Goal: Information Seeking & Learning: Learn about a topic

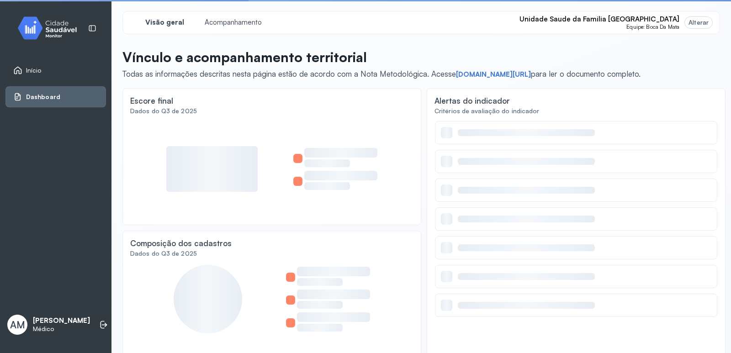
click at [66, 95] on link "Dashboard" at bounding box center [55, 96] width 85 height 9
click at [51, 76] on div "Início" at bounding box center [55, 70] width 100 height 21
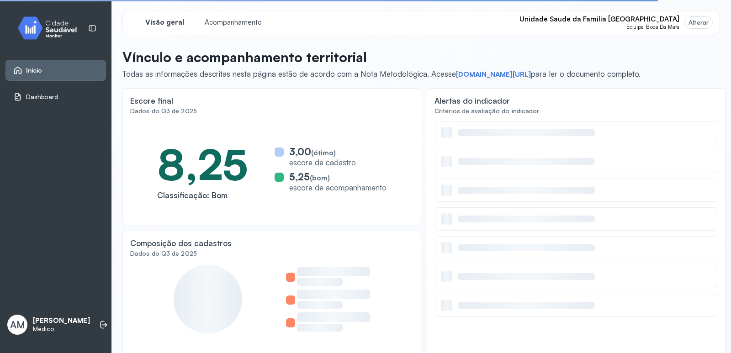
click at [41, 67] on span "Início" at bounding box center [34, 71] width 16 height 8
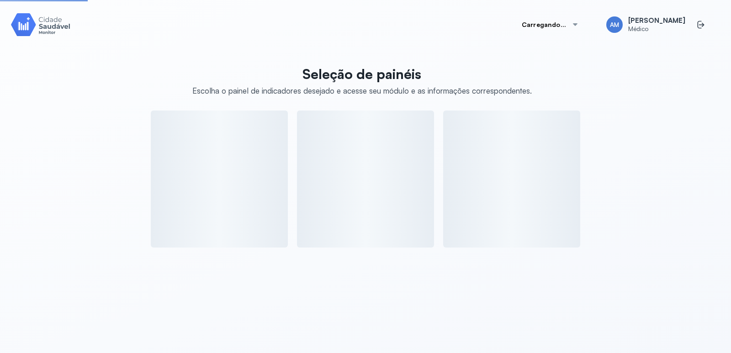
click at [41, 66] on div "Seleção de painéis Escolha o painel de indicadores desejado e acesse seu módulo…" at bounding box center [365, 153] width 709 height 187
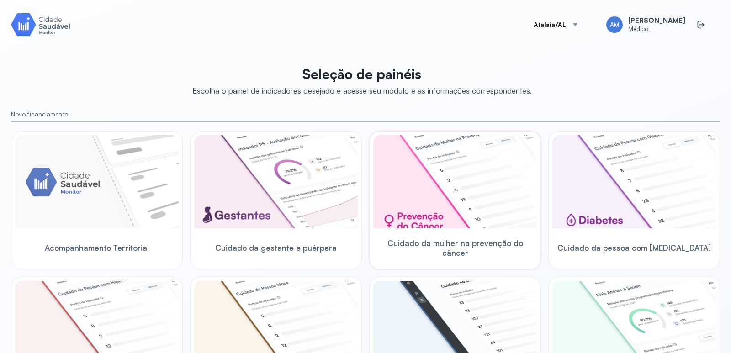
click at [423, 216] on img at bounding box center [455, 181] width 164 height 93
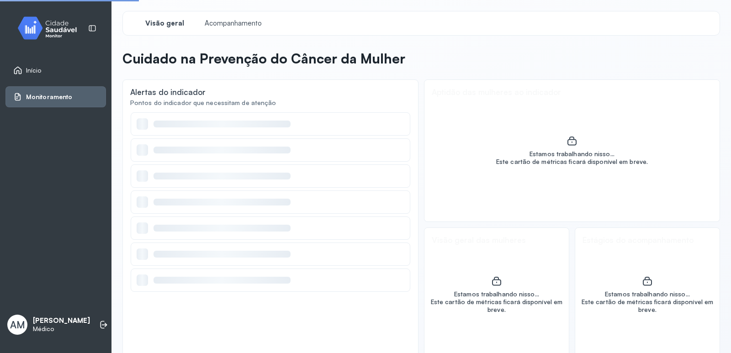
click at [424, 216] on div "Estamos trabalhando nisso... Este cartão de métricas ficará disponível em breve." at bounding box center [571, 151] width 295 height 142
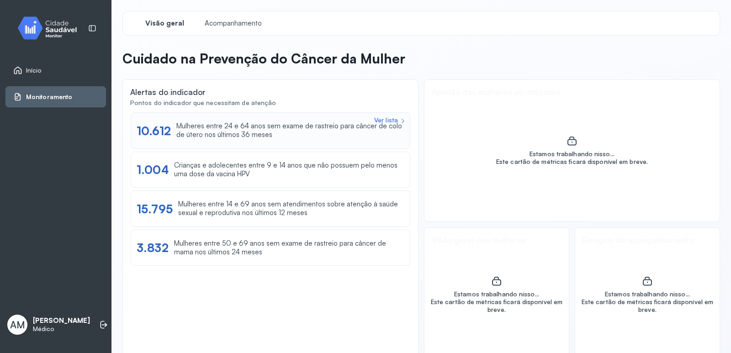
click at [251, 136] on div "Mulheres entre 24 e 64 anos sem exame de rastreio para câncer de colo de útero …" at bounding box center [290, 130] width 228 height 17
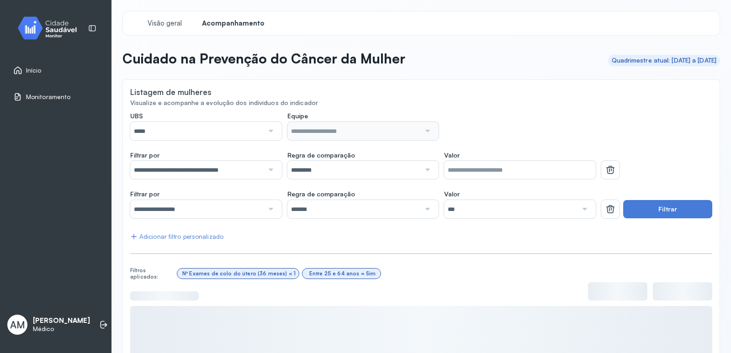
click at [214, 124] on input "*****" at bounding box center [196, 131] width 133 height 18
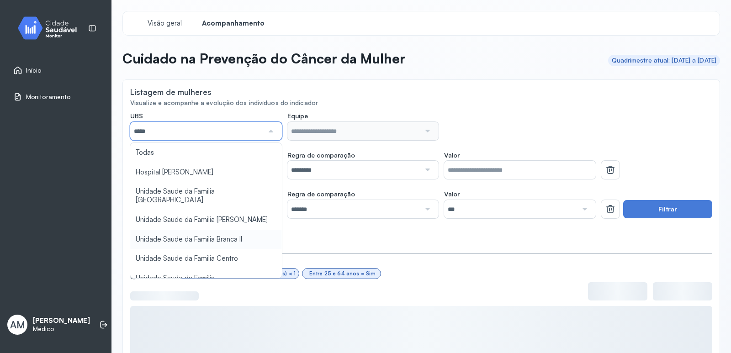
scroll to position [46, 0]
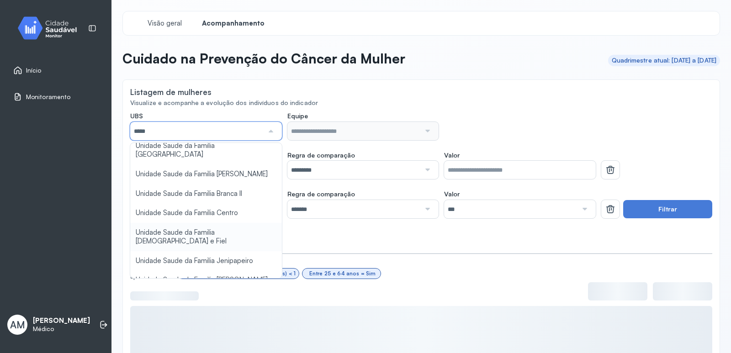
type input "*****"
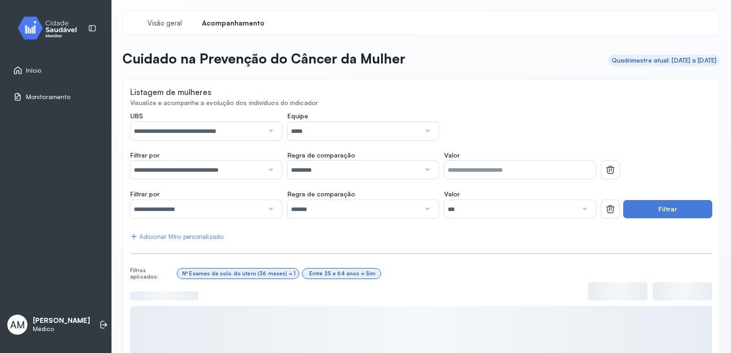
click at [238, 225] on div "**********" at bounding box center [421, 277] width 582 height 331
click at [329, 127] on input "*****" at bounding box center [353, 131] width 133 height 18
click at [306, 167] on div "**********" at bounding box center [421, 277] width 582 height 331
click at [630, 205] on button "Filtrar" at bounding box center [667, 209] width 89 height 18
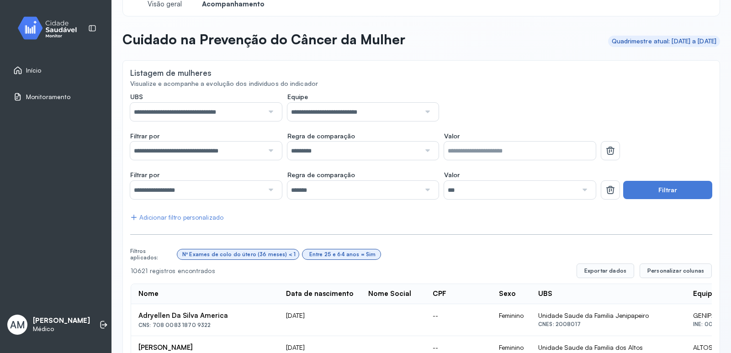
scroll to position [17, 0]
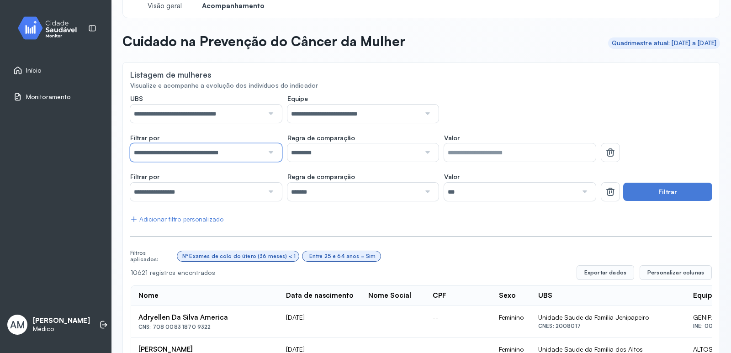
click at [233, 159] on input "**********" at bounding box center [196, 152] width 133 height 18
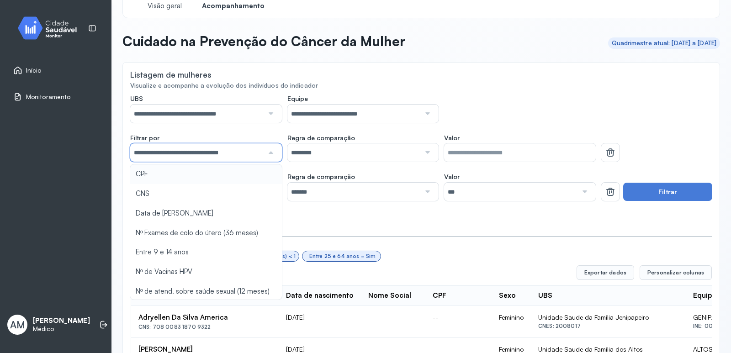
click at [245, 156] on input "**********" at bounding box center [196, 152] width 133 height 18
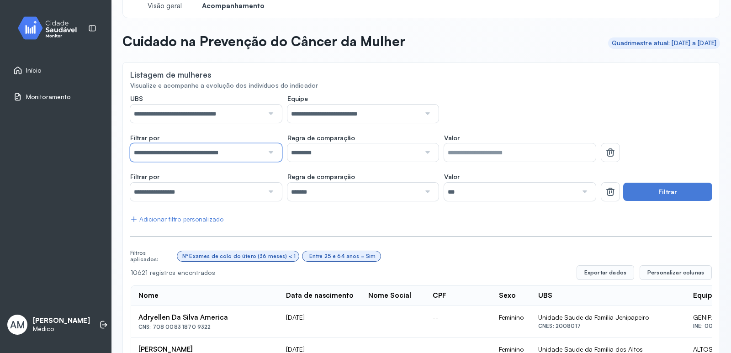
click at [218, 195] on input "**********" at bounding box center [196, 192] width 133 height 18
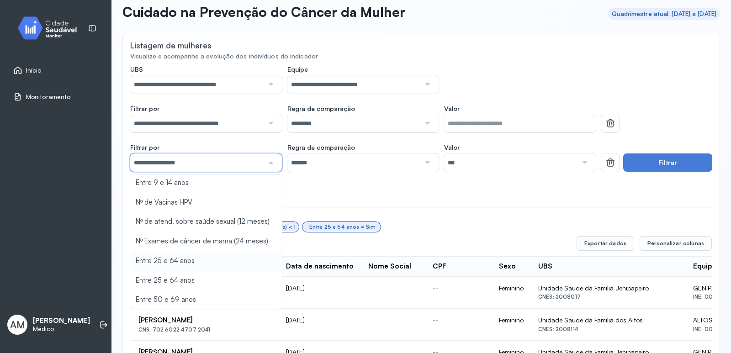
scroll to position [63, 0]
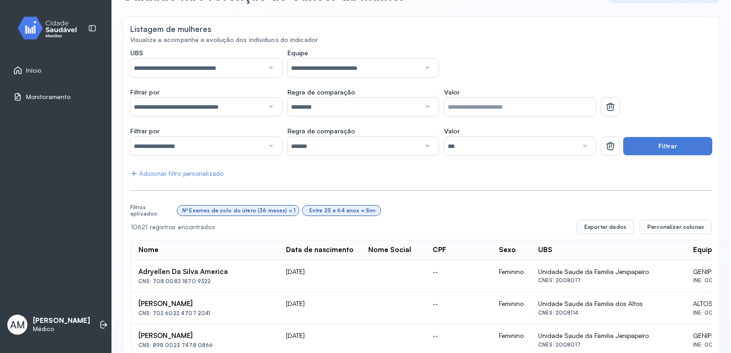
click at [655, 140] on button "Filtrar" at bounding box center [667, 146] width 89 height 18
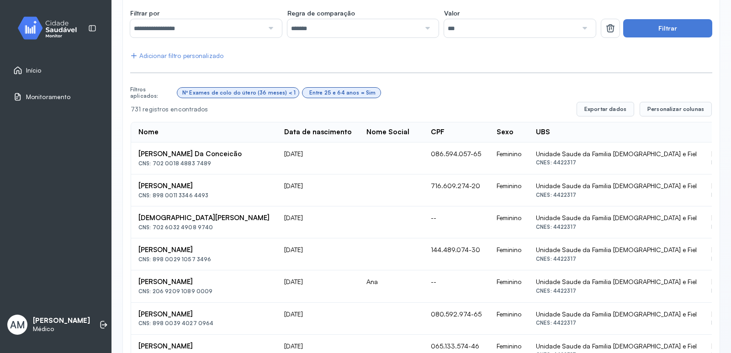
scroll to position [183, 0]
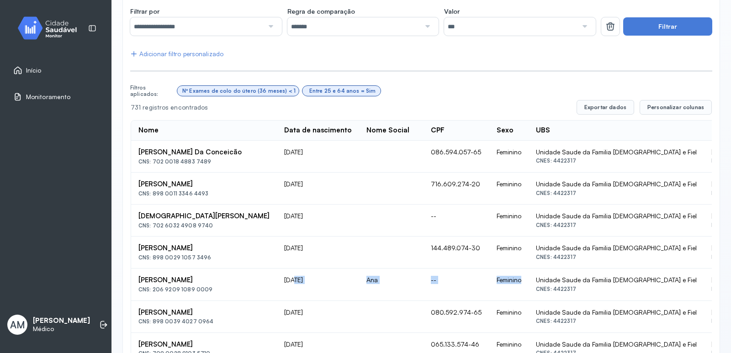
drag, startPoint x: 506, startPoint y: 285, endPoint x: 282, endPoint y: 290, distance: 223.9
click at [282, 290] on tr "[PERSON_NAME] CNS: 206 9209 1089 0009 [DATE] Ana -- Feminino Unidade Saude da F…" at bounding box center [468, 285] width 674 height 32
drag, startPoint x: 557, startPoint y: 156, endPoint x: 451, endPoint y: 156, distance: 105.5
click at [451, 156] on tr "[PERSON_NAME] Da Conceicão CNS: 702 0018 4883 7489 [DATE] 086.594.057-65 Femini…" at bounding box center [468, 157] width 674 height 32
click at [565, 219] on div "Unidade Saude da Familia [DEMOGRAPHIC_DATA] e Fiel" at bounding box center [616, 216] width 161 height 8
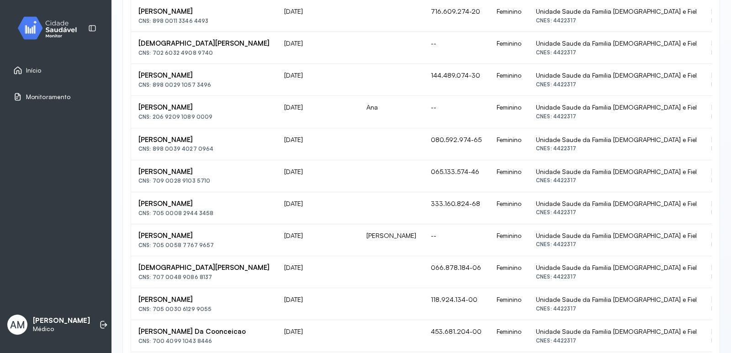
scroll to position [245, 0]
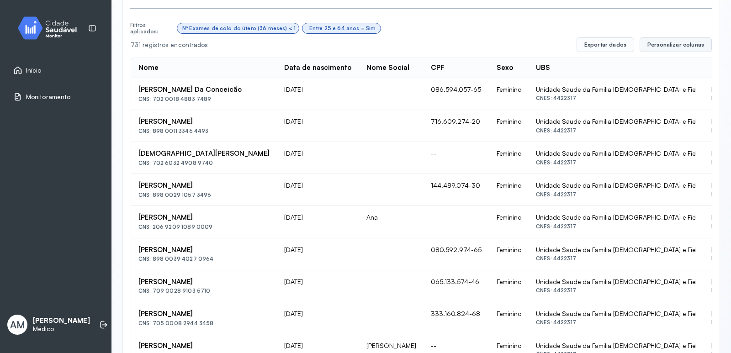
click at [661, 46] on span "Personalizar colunas" at bounding box center [675, 44] width 57 height 7
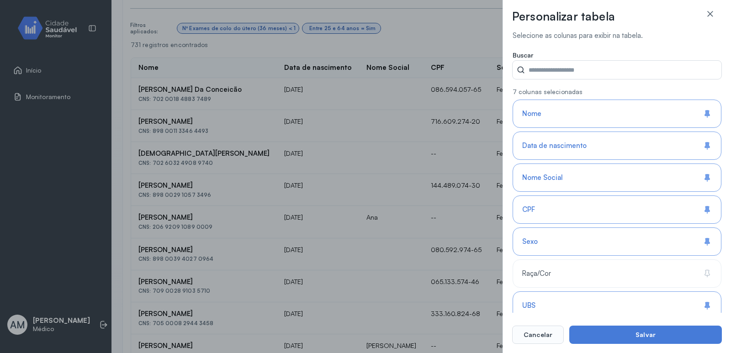
click at [533, 113] on span "Nome" at bounding box center [531, 114] width 19 height 9
click at [560, 174] on span "Nome Social" at bounding box center [542, 178] width 41 height 9
click at [558, 238] on div "Sexo" at bounding box center [616, 241] width 209 height 28
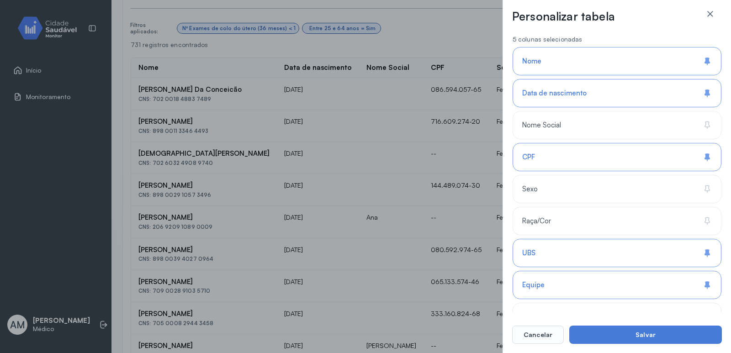
scroll to position [137, 0]
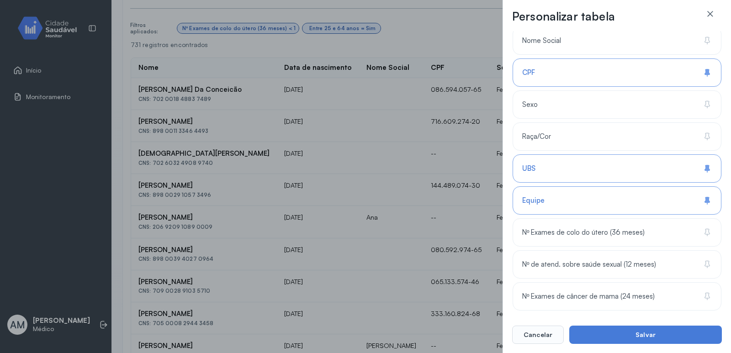
click at [573, 200] on div "Equipe" at bounding box center [616, 200] width 209 height 28
click at [570, 178] on div "UBS" at bounding box center [616, 168] width 209 height 28
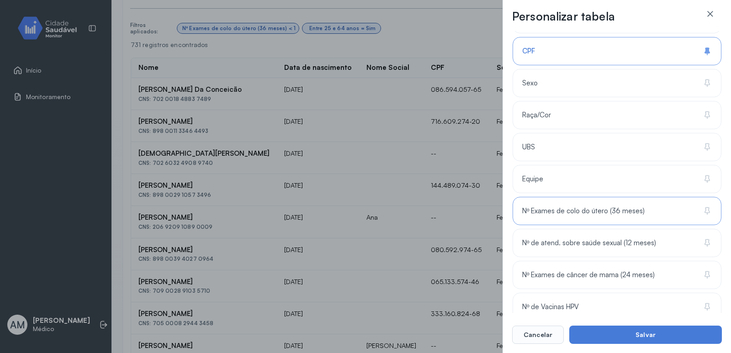
scroll to position [171, 0]
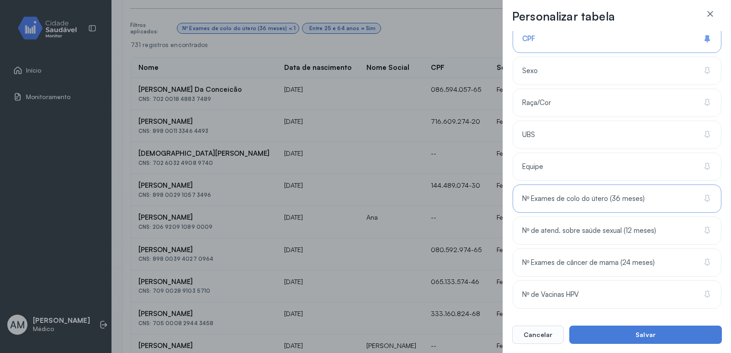
click at [629, 204] on div "Nº Exames de colo do útero (36 meses)" at bounding box center [616, 199] width 209 height 28
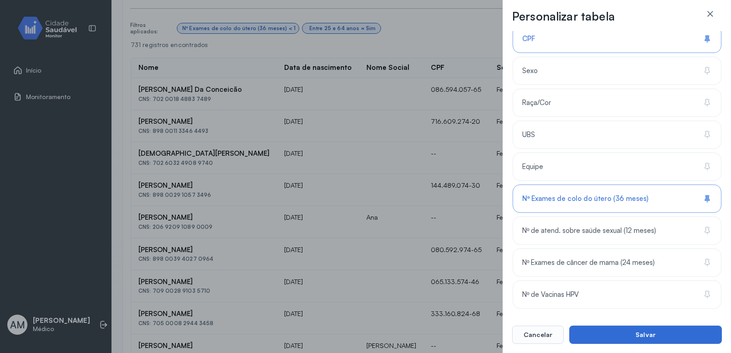
click at [642, 331] on button "Salvar" at bounding box center [645, 335] width 153 height 18
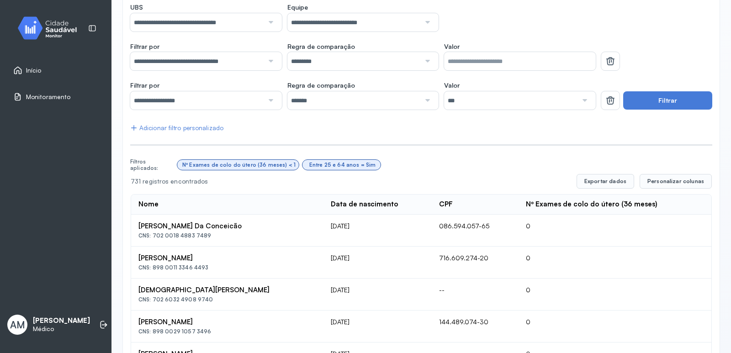
scroll to position [245, 0]
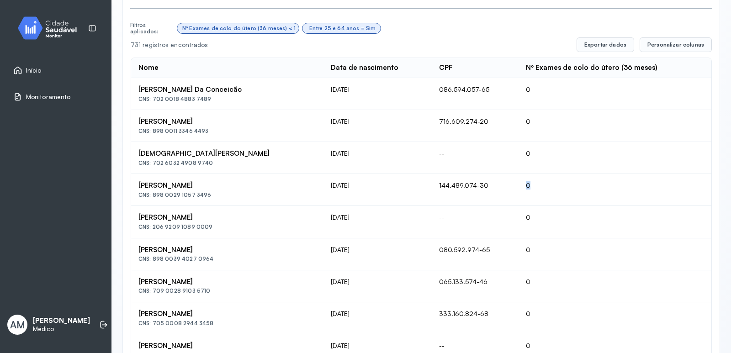
drag, startPoint x: 532, startPoint y: 183, endPoint x: 481, endPoint y: 188, distance: 50.9
click at [485, 188] on tr "[PERSON_NAME] CNS: 898 0029 1057 3496 [DATE] 144.489.074-30 0" at bounding box center [421, 190] width 580 height 32
click at [481, 188] on td "144.489.074-30" at bounding box center [475, 190] width 87 height 32
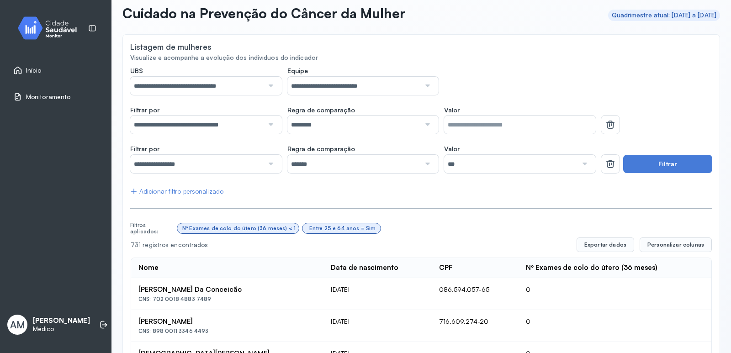
scroll to position [91, 0]
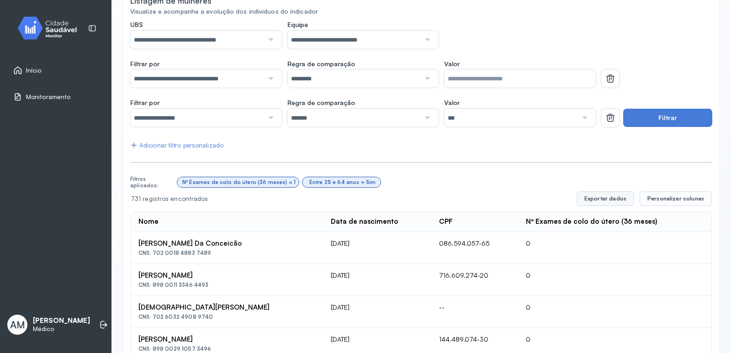
click at [619, 196] on button "Exportar dados" at bounding box center [605, 198] width 58 height 15
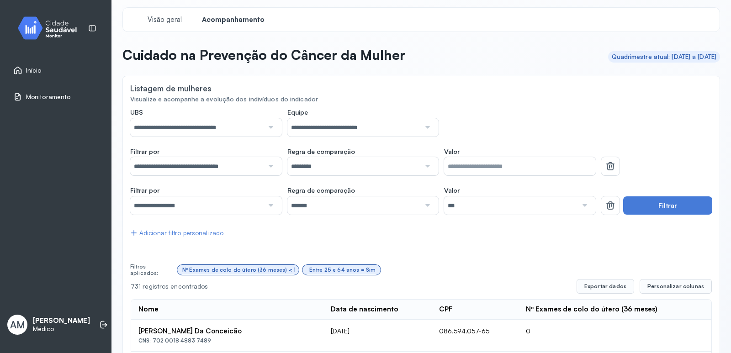
scroll to position [0, 0]
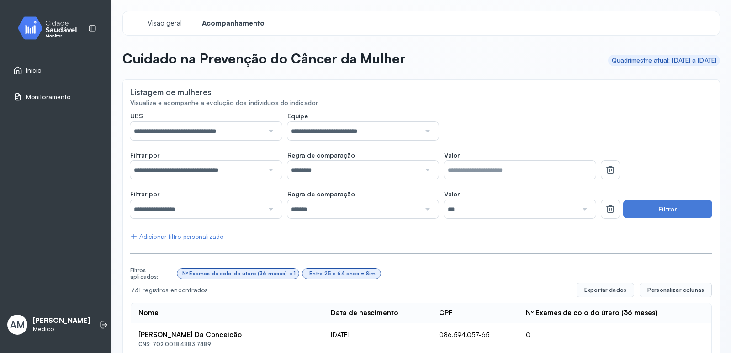
click at [314, 169] on input "*********" at bounding box center [353, 170] width 133 height 18
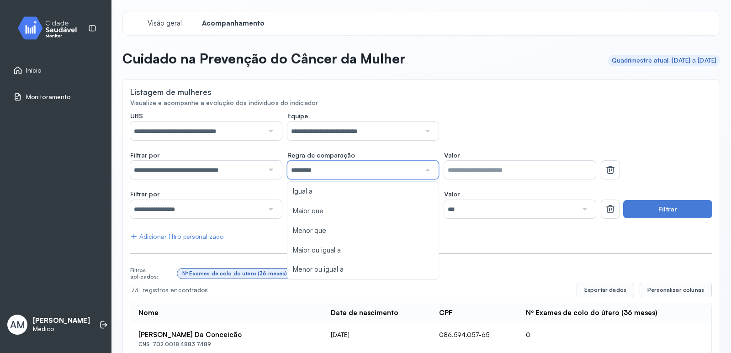
click at [468, 169] on input "*" at bounding box center [520, 170] width 152 height 18
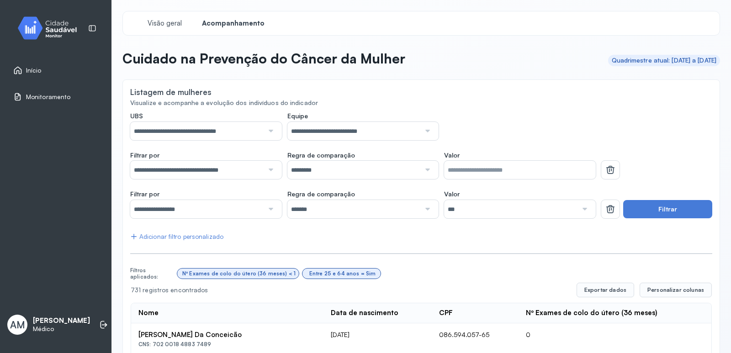
click at [268, 169] on div at bounding box center [270, 170] width 13 height 18
click at [35, 71] on span "Início" at bounding box center [34, 71] width 16 height 8
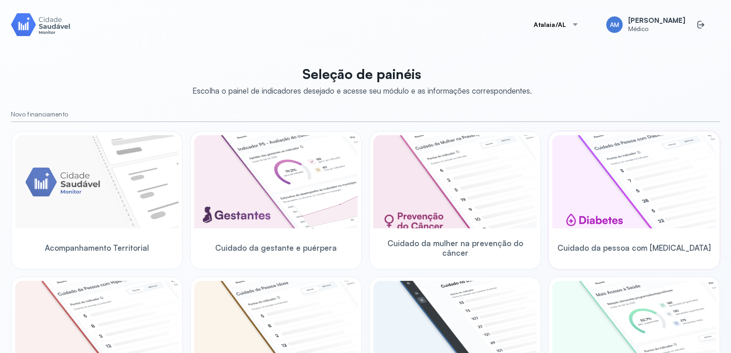
click at [594, 164] on img at bounding box center [634, 181] width 164 height 93
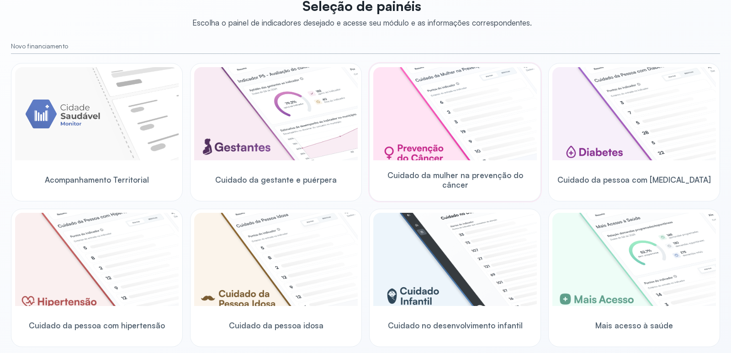
scroll to position [91, 0]
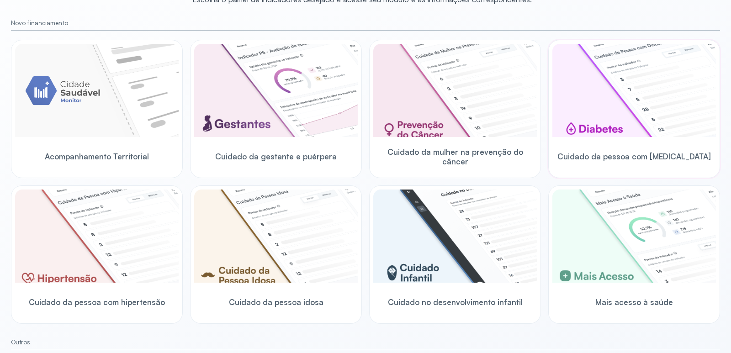
click at [613, 99] on img at bounding box center [634, 90] width 164 height 93
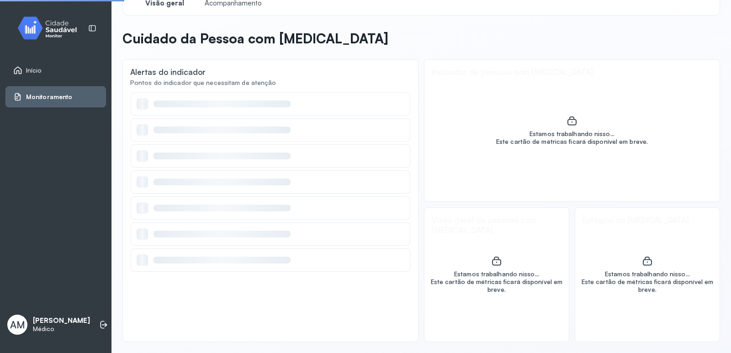
scroll to position [20, 0]
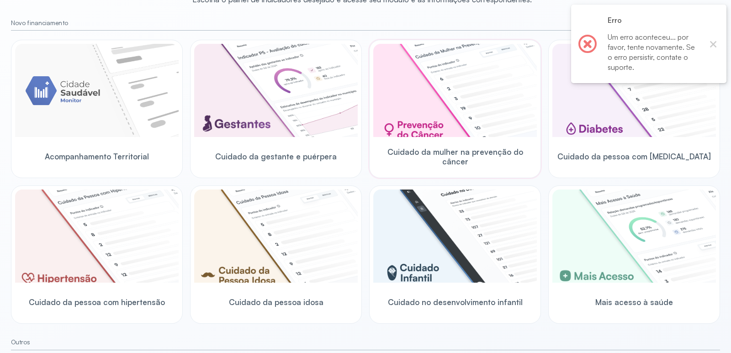
click at [445, 121] on img at bounding box center [455, 90] width 164 height 93
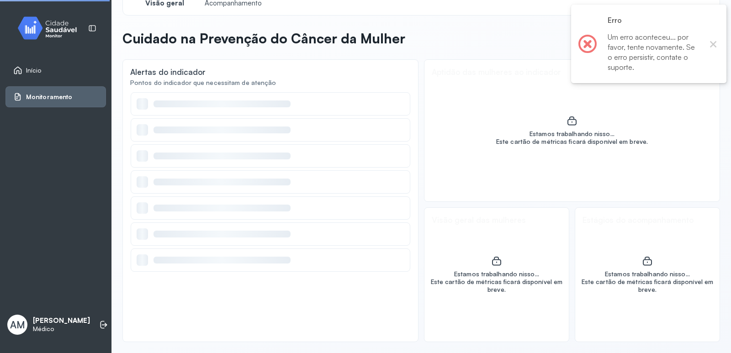
scroll to position [20, 0]
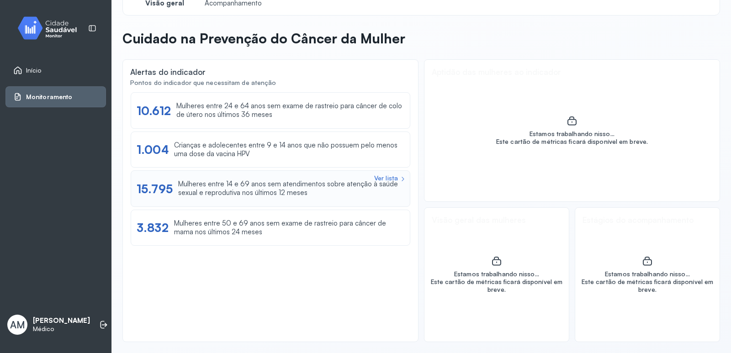
click at [349, 191] on div "Mulheres entre 14 e 69 anos sem atendimentos sobre atenção à saúde sexual e rep…" at bounding box center [291, 188] width 226 height 17
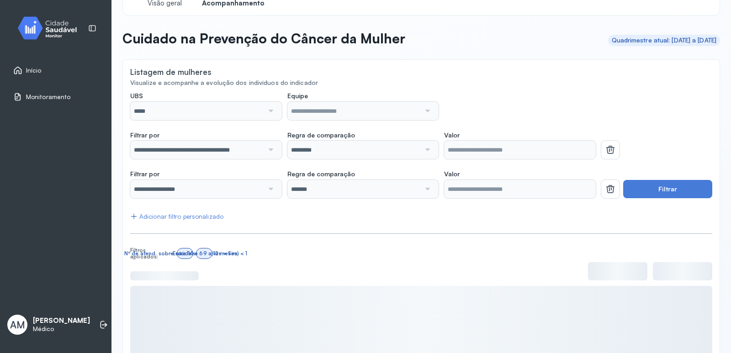
scroll to position [91, 0]
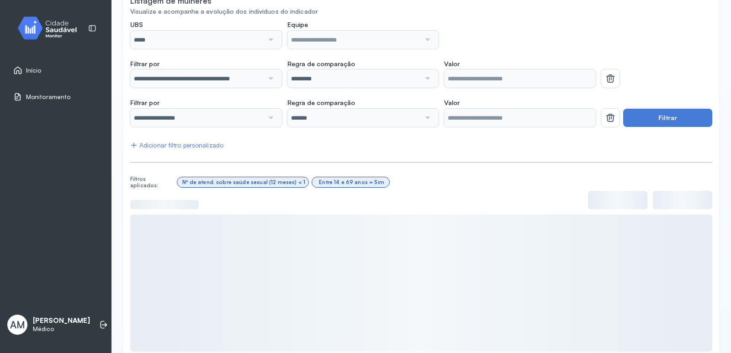
scroll to position [20, 0]
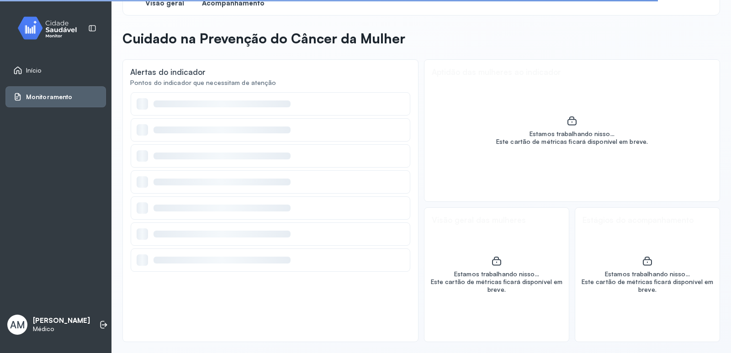
click at [254, 5] on span "Acompanhamento" at bounding box center [233, 3] width 63 height 9
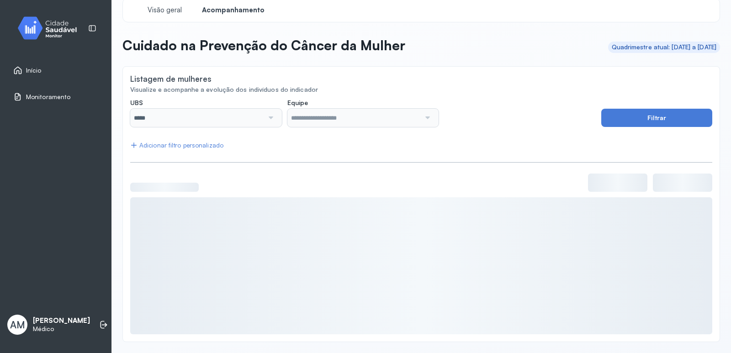
scroll to position [13, 0]
click at [272, 121] on div at bounding box center [270, 118] width 13 height 18
